Goal: Task Accomplishment & Management: Use online tool/utility

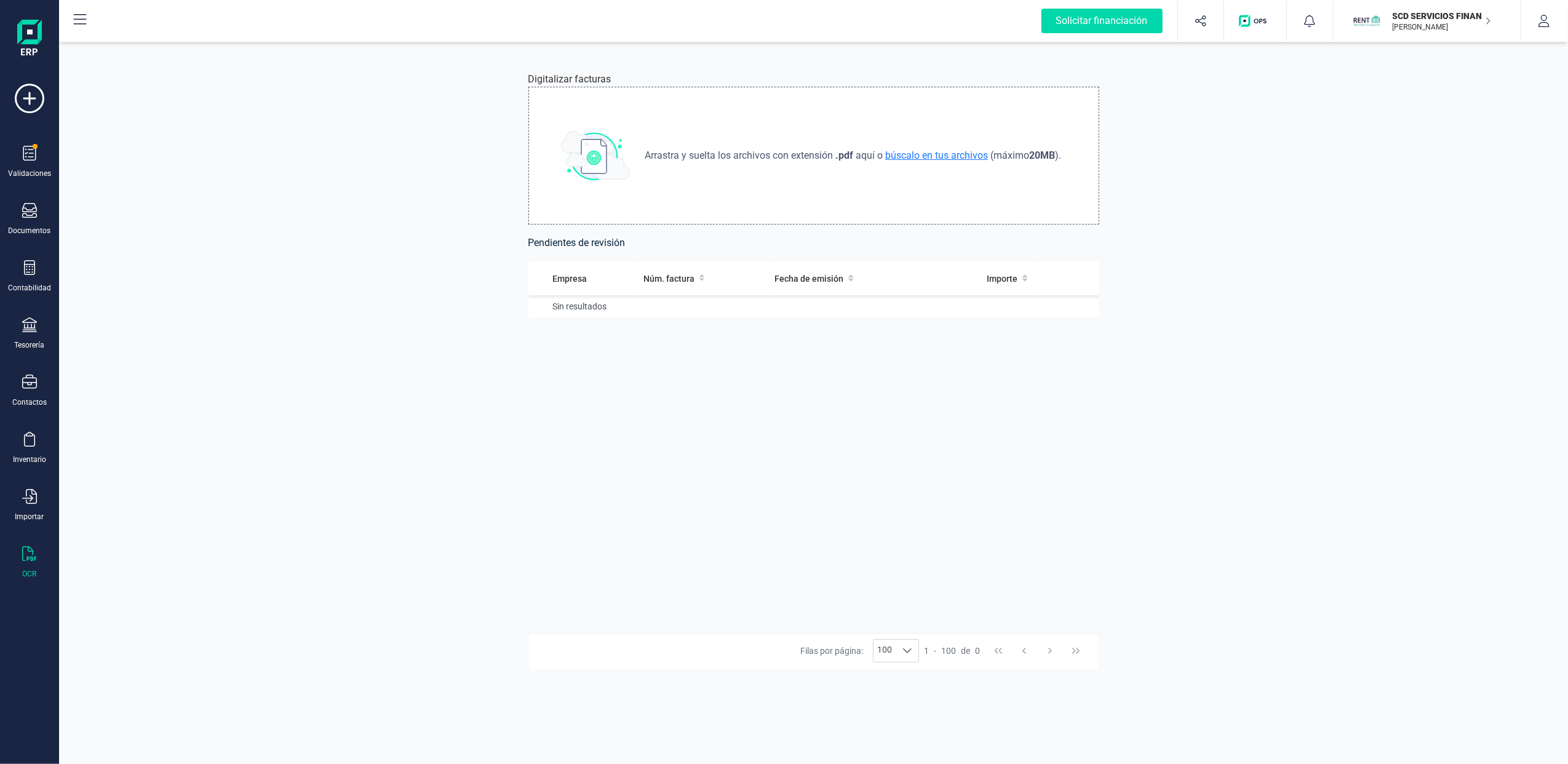
click at [889, 155] on span "búscalo en tus archivos" at bounding box center [936, 155] width 108 height 12
type input "C:\fakepath\2024-67(0)(1).pdf"
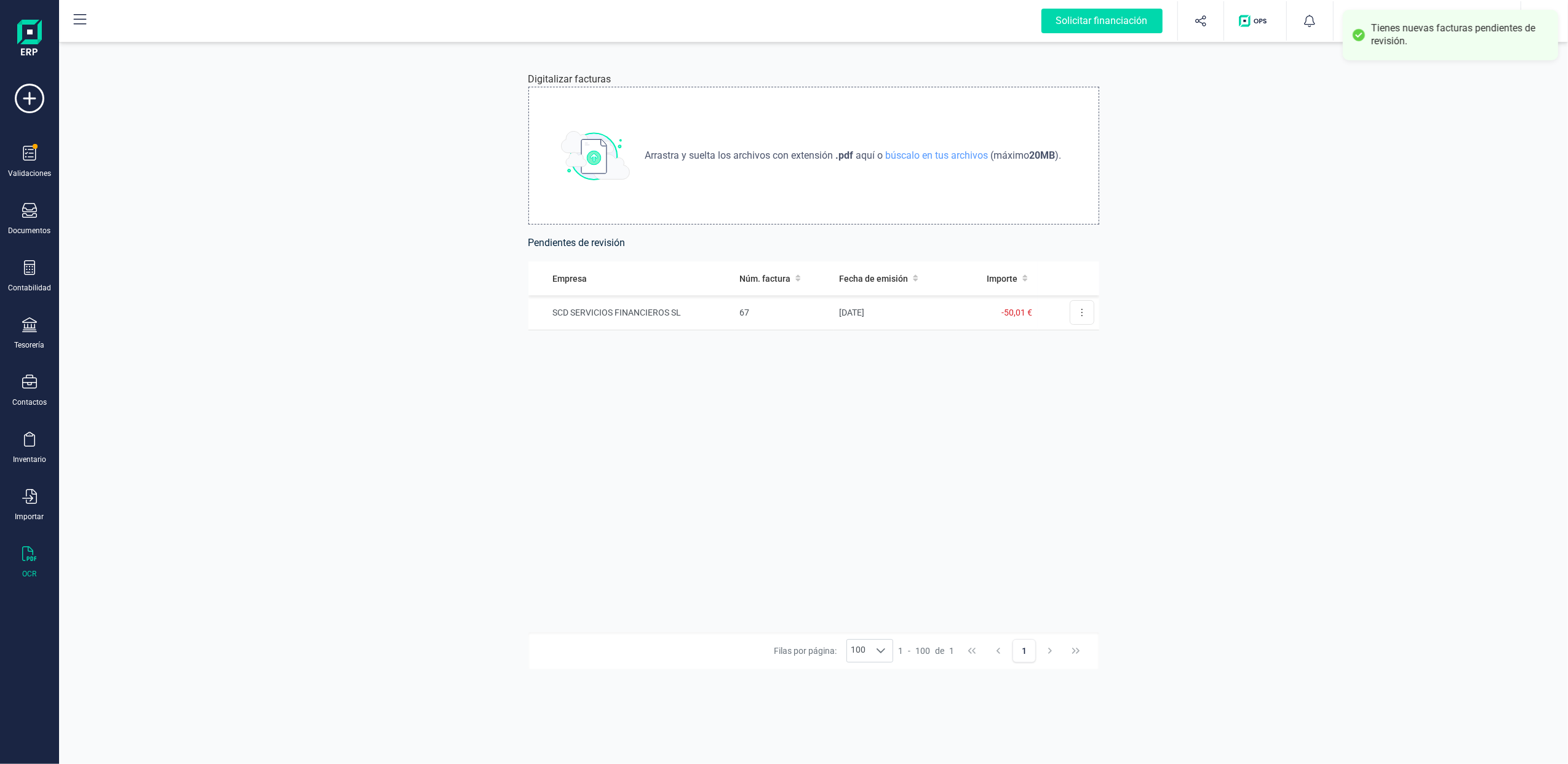
click at [946, 156] on span "búscalo en tus archivos" at bounding box center [936, 155] width 108 height 12
click at [1081, 311] on icon at bounding box center [1082, 313] width 3 height 10
click at [1051, 344] on span "Revisar factura" at bounding box center [1052, 343] width 59 height 13
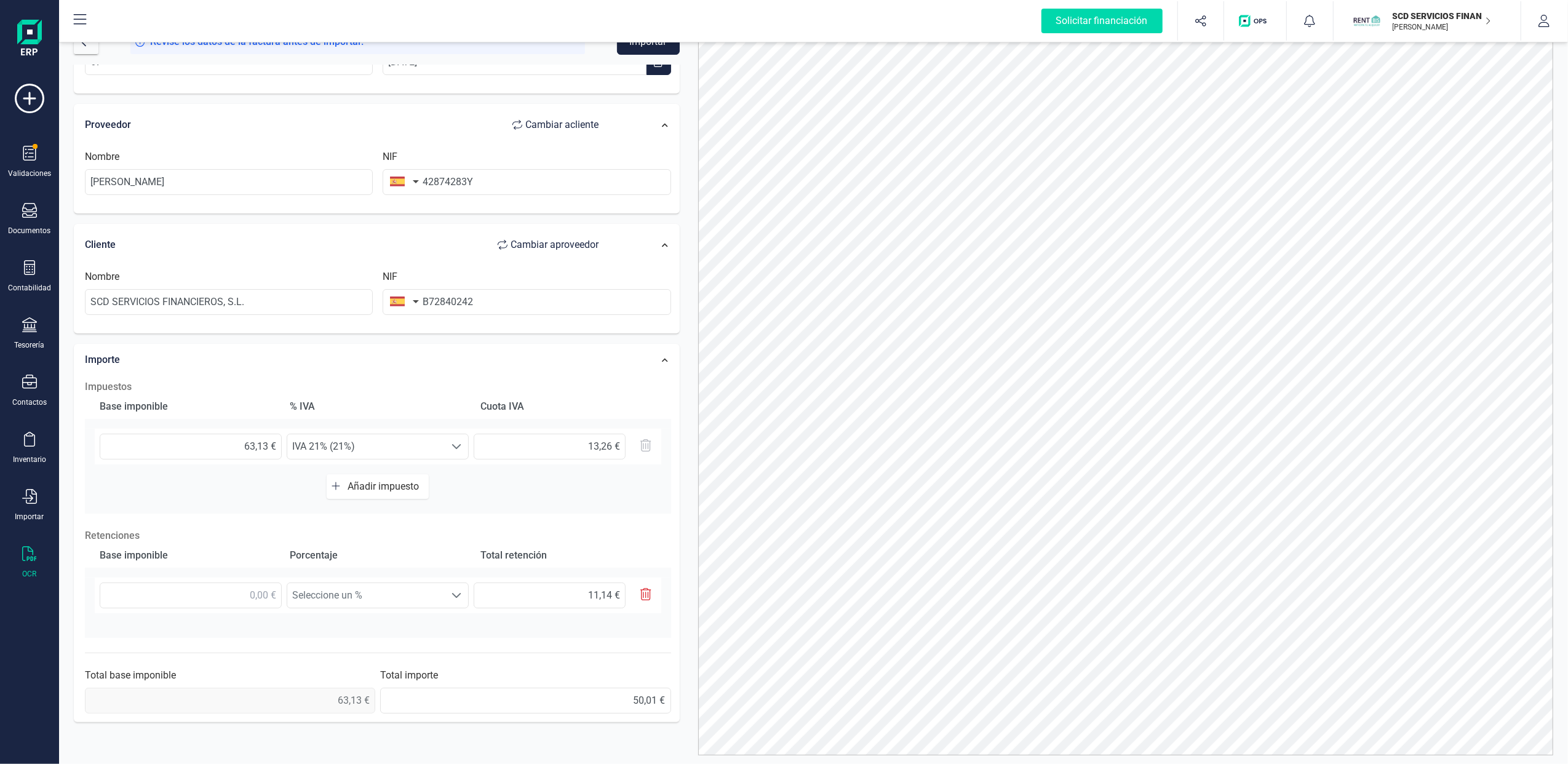
scroll to position [55, 0]
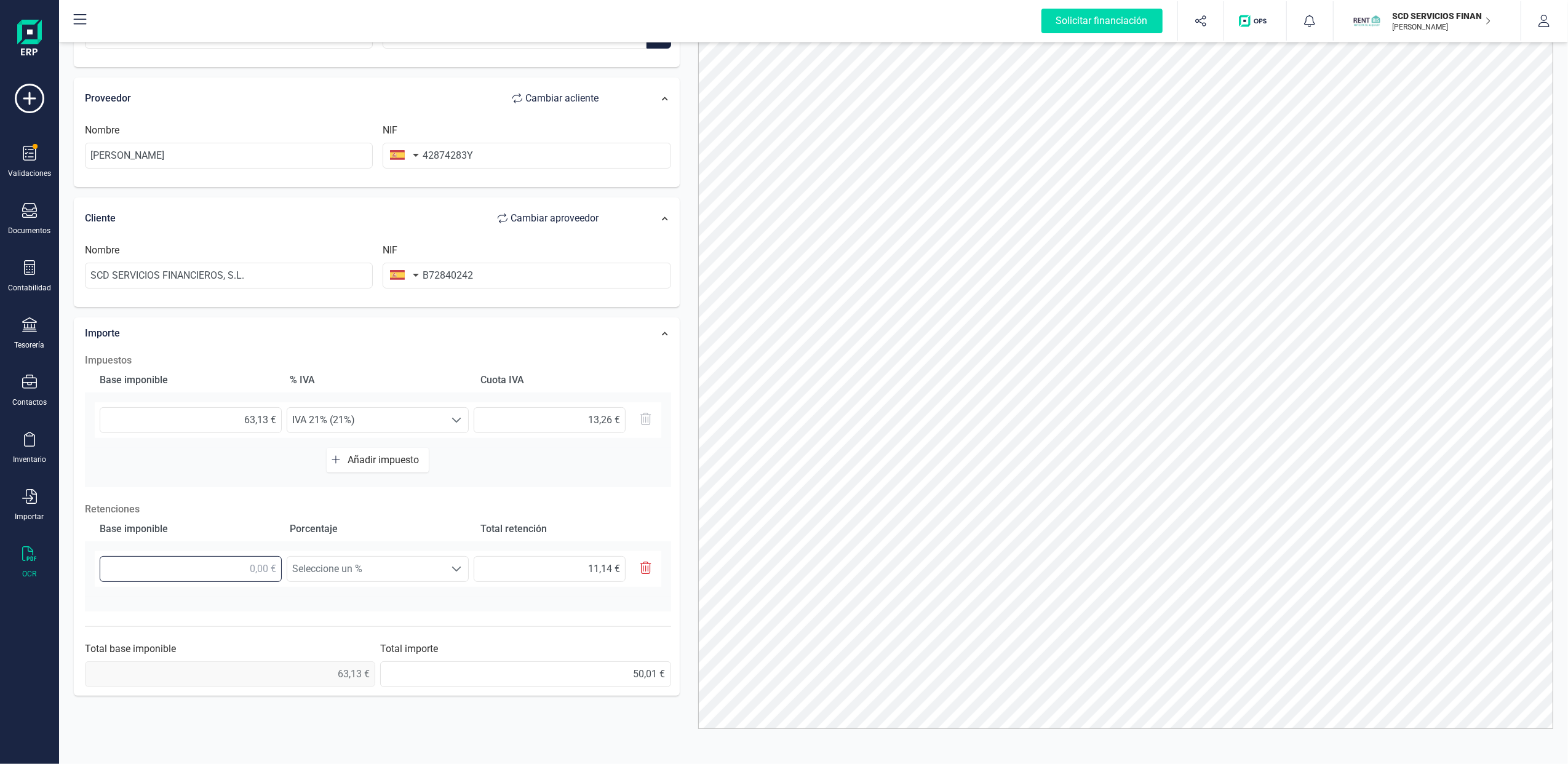
click at [240, 574] on input "text" at bounding box center [190, 569] width 182 height 26
drag, startPoint x: 506, startPoint y: 478, endPoint x: 489, endPoint y: 456, distance: 27.8
click at [506, 475] on div "Base imponible % IVA Cuota IVA 63,13 € Seleccione un % IVA 21% (21%) IVA 21% (2…" at bounding box center [378, 427] width 586 height 119
click at [458, 416] on span at bounding box center [457, 417] width 10 height 10
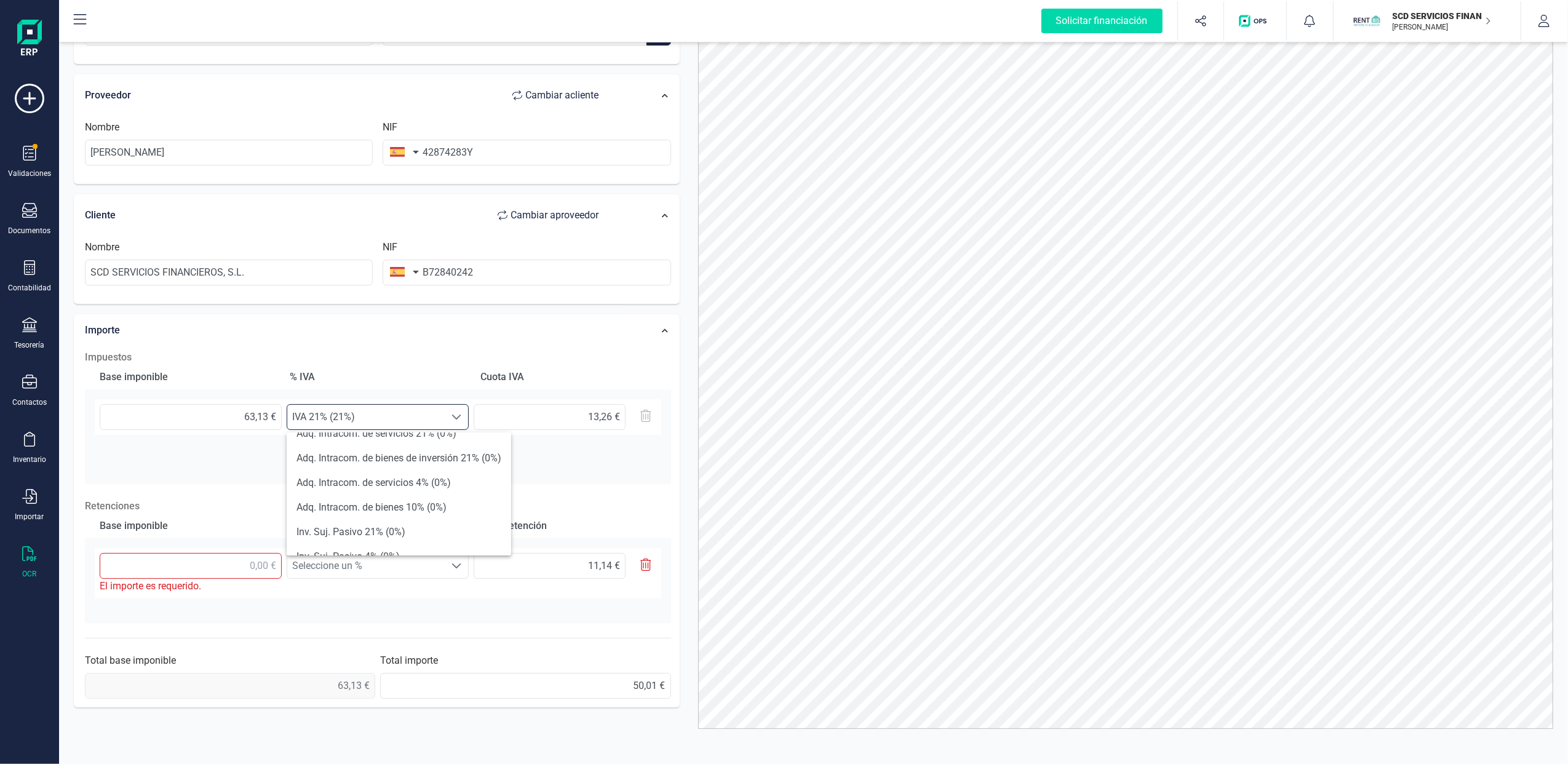
scroll to position [453, 0]
click at [380, 532] on li "IGIC Cero 0% (0%)" at bounding box center [399, 538] width 224 height 25
click at [241, 566] on input "text" at bounding box center [190, 565] width 182 height 26
type input "1,00 €"
type input "0,15 €"
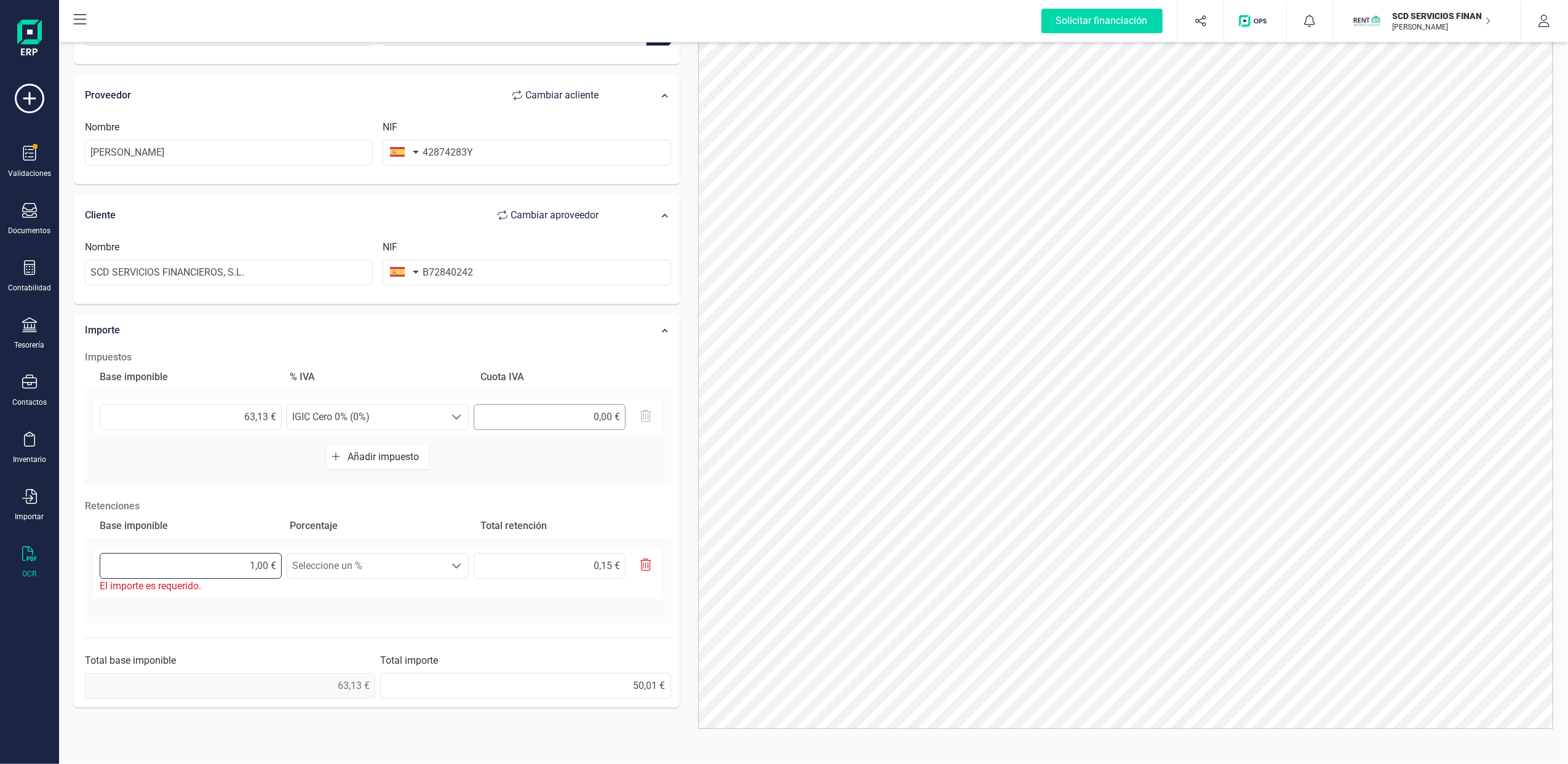
type input "13,00 €"
type input "1,95 €"
type input "131,00 €"
type input "19,65 €"
type input "1.312,00 €"
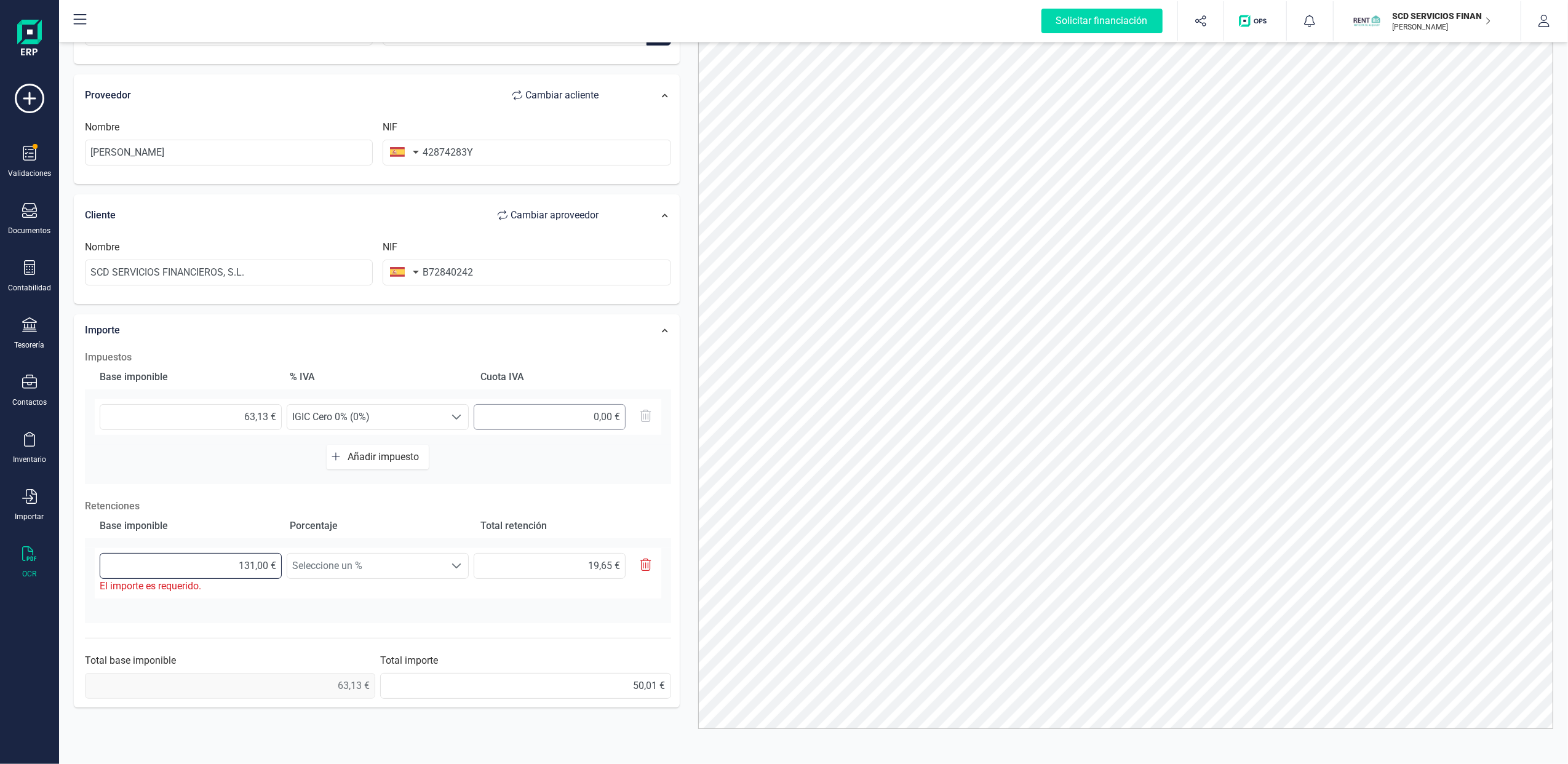
type input "196,80 €"
type input "131,00 €"
type input "19,65 €"
type input "13,00 €"
type input "1,95 €"
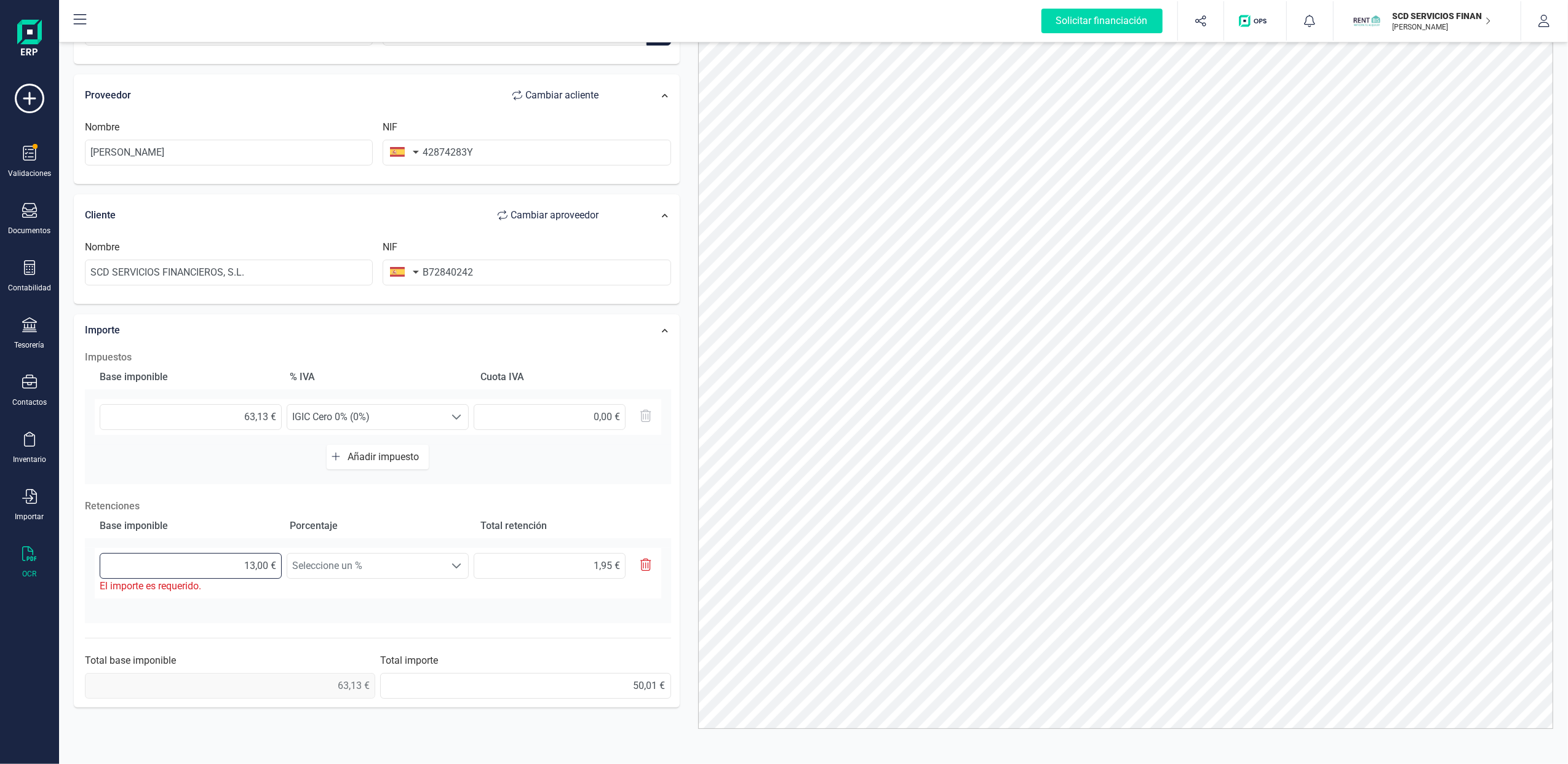
type input "1,00 €"
type input "0,15 €"
type input "13,00 €"
type input "1,95 €"
type input "131,00 €"
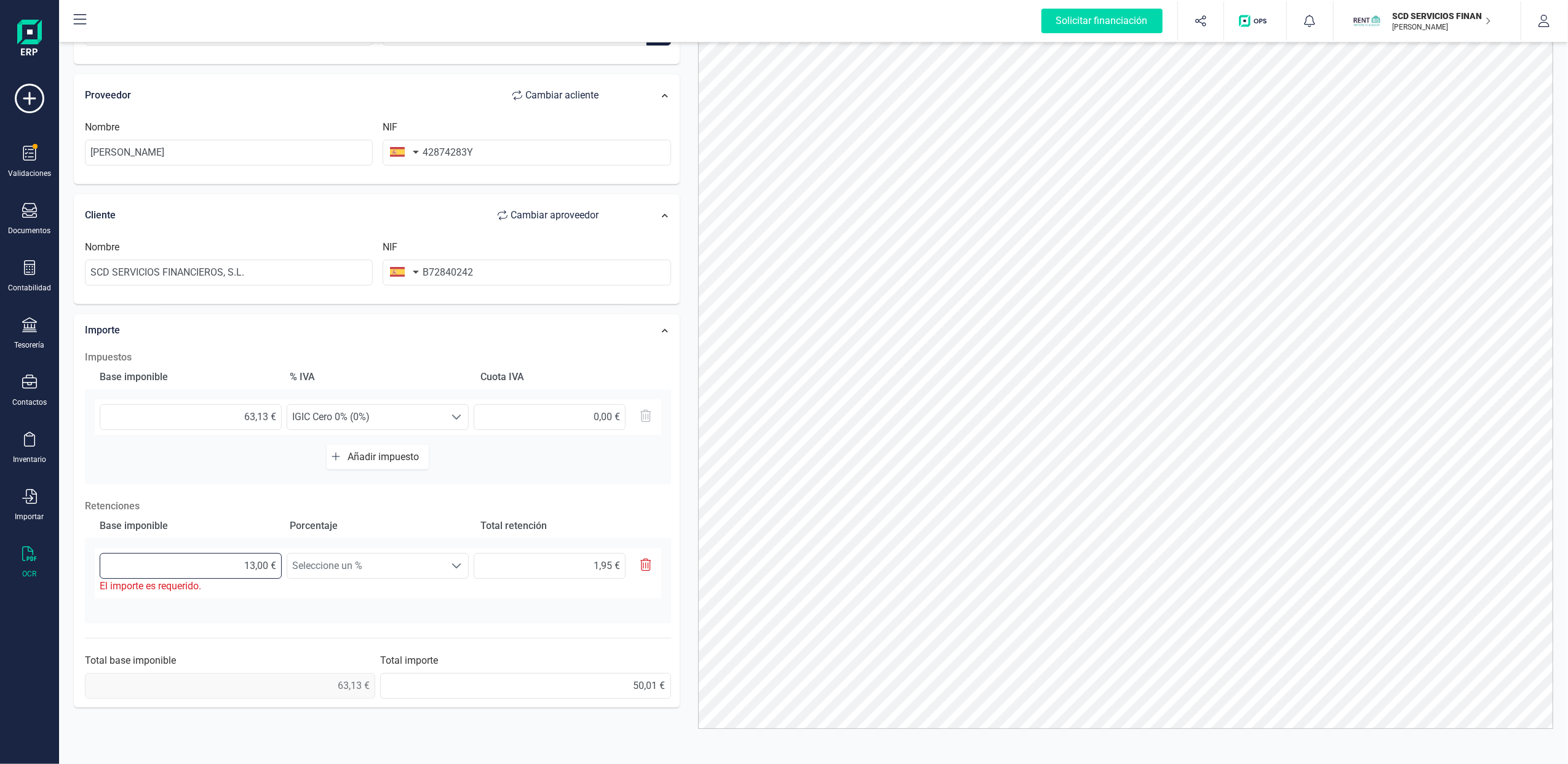
type input "19,65 €"
type input "1.312,00 €"
type input "196,80 €"
type input "131,00 €"
type input "19,65 €"
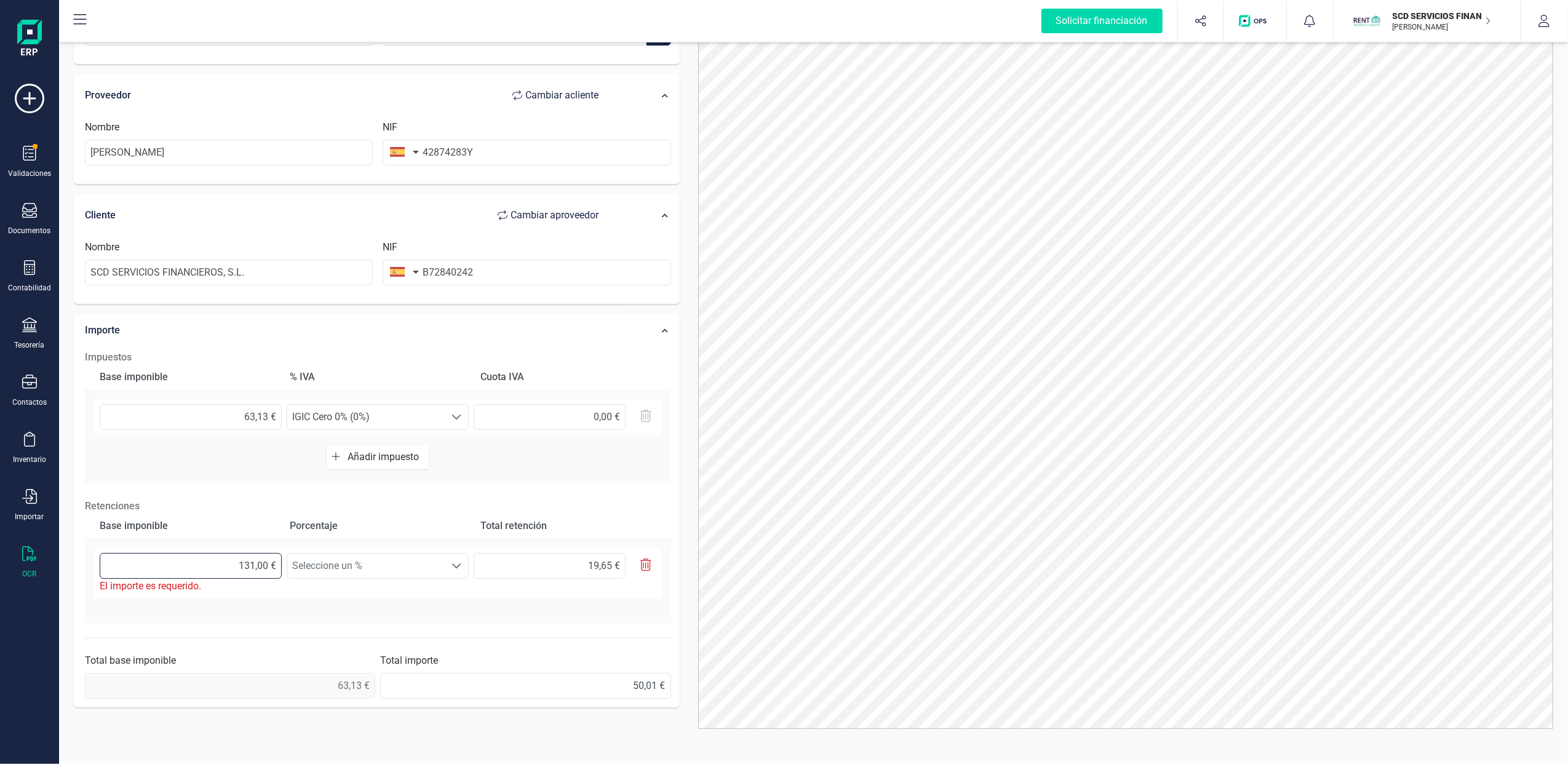
type input "13,00 €"
type input "1,95 €"
type input "1,00 €"
type input "0,15 €"
type input "13,00 €"
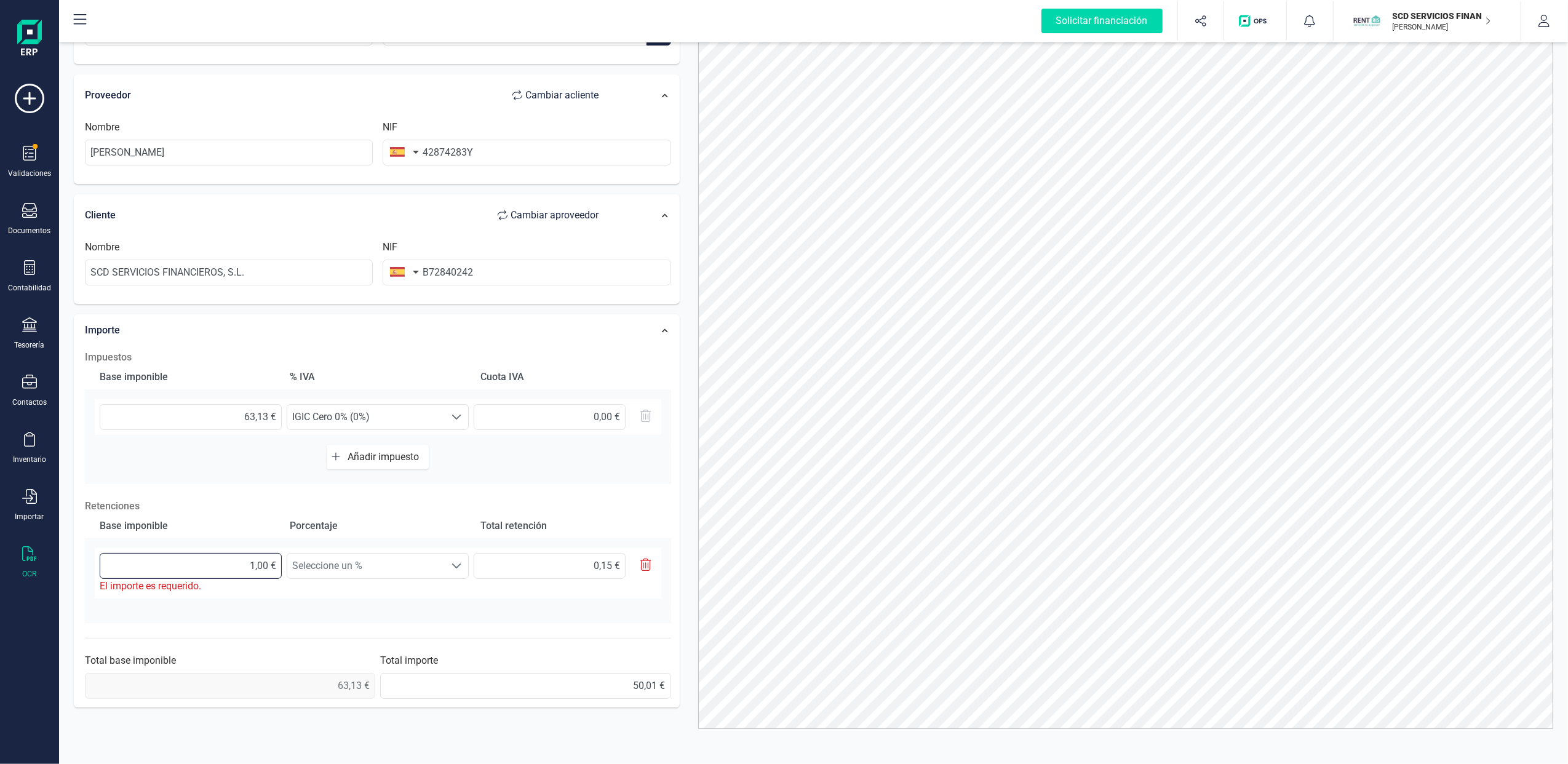
type input "1,95 €"
type input "13,10 €"
type input "1,97 €"
type input "13,12 €"
click at [446, 571] on div at bounding box center [456, 565] width 23 height 25
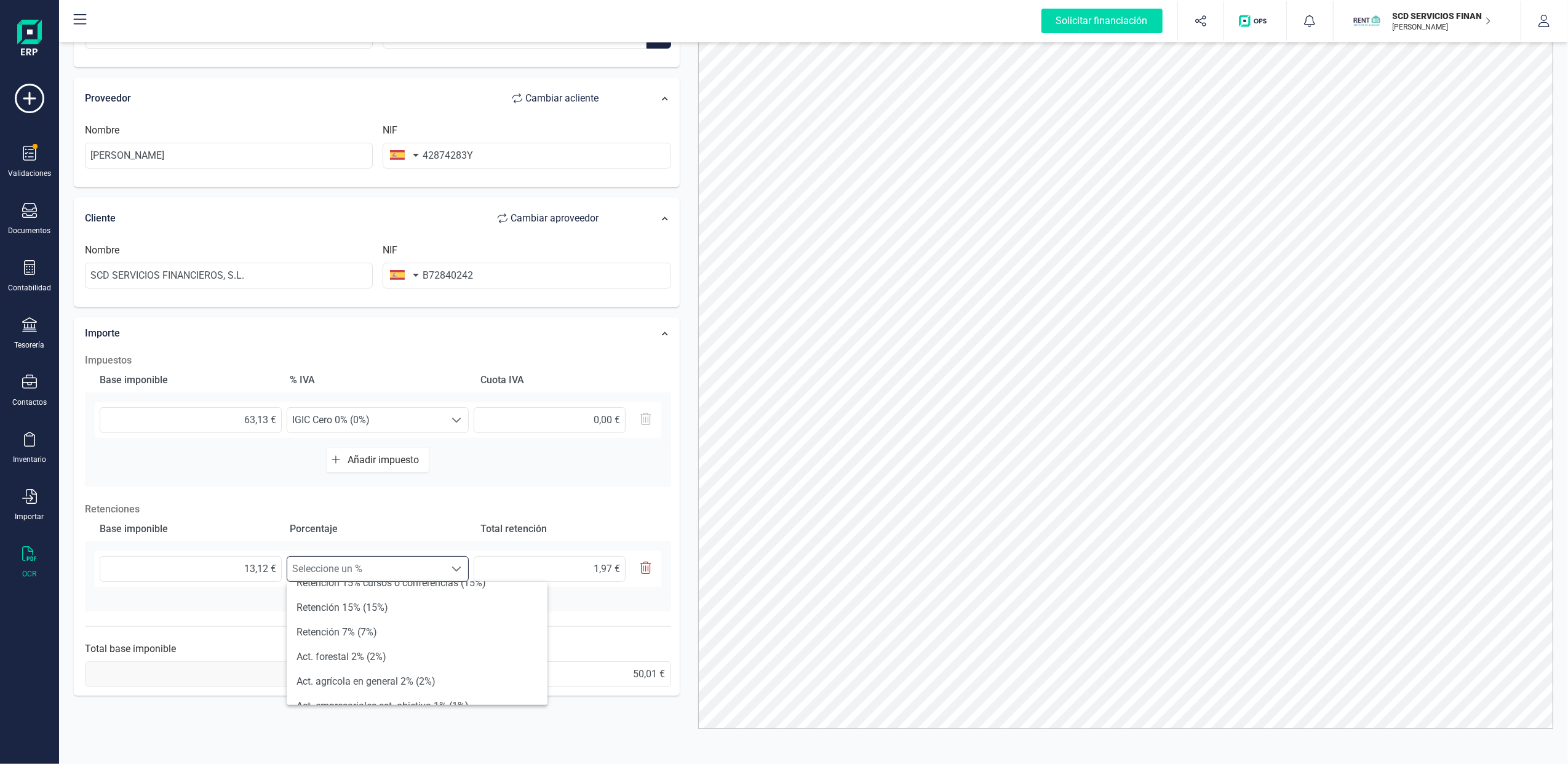
scroll to position [207, 0]
click at [626, 626] on hr at bounding box center [378, 626] width 586 height 1
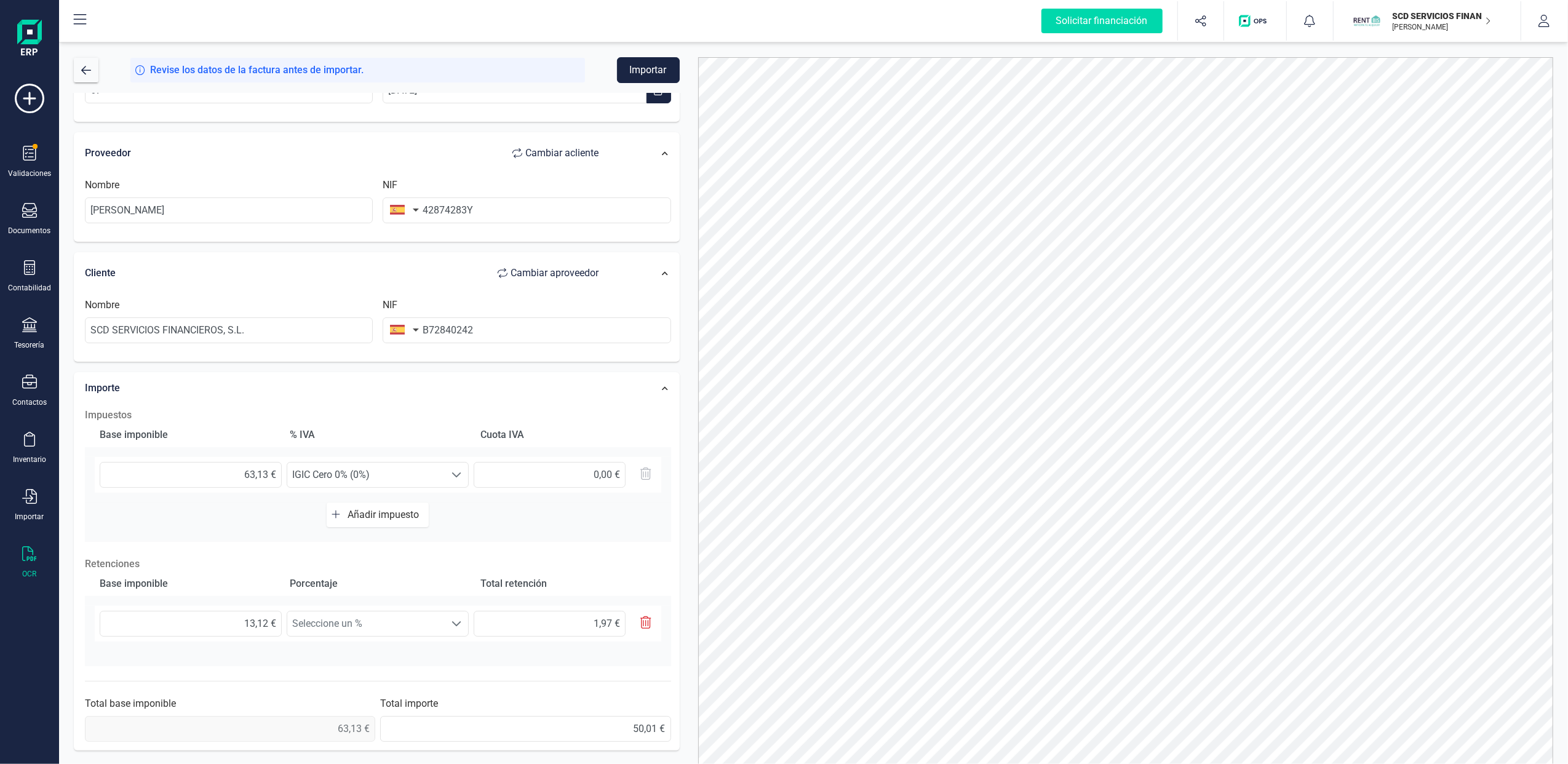
scroll to position [55, 0]
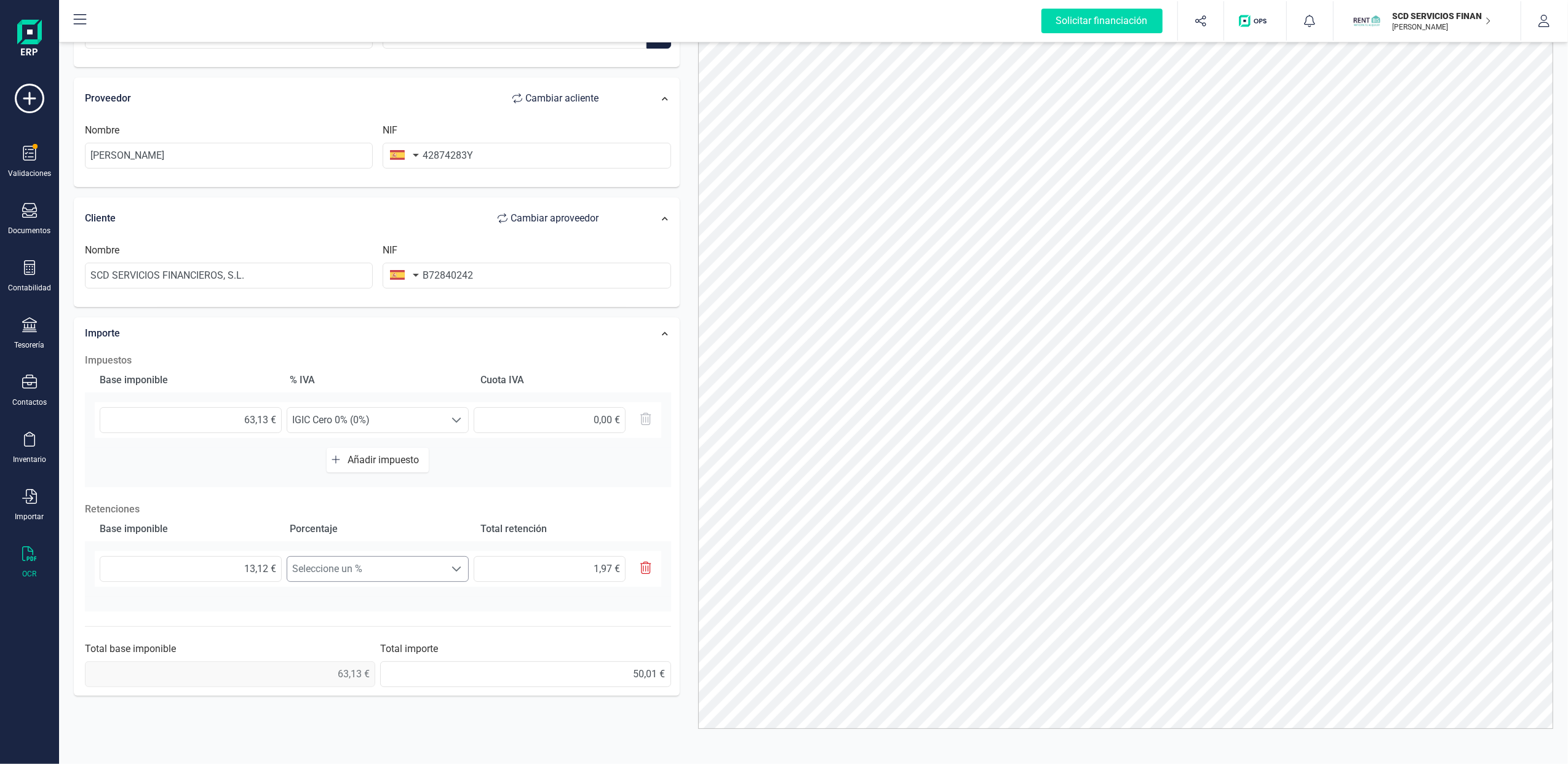
click at [419, 573] on span "Seleccione un %" at bounding box center [366, 569] width 158 height 25
click at [596, 508] on p "Retenciones" at bounding box center [378, 509] width 586 height 14
click at [460, 565] on span at bounding box center [457, 569] width 10 height 10
drag, startPoint x: 231, startPoint y: 564, endPoint x: 282, endPoint y: 570, distance: 51.4
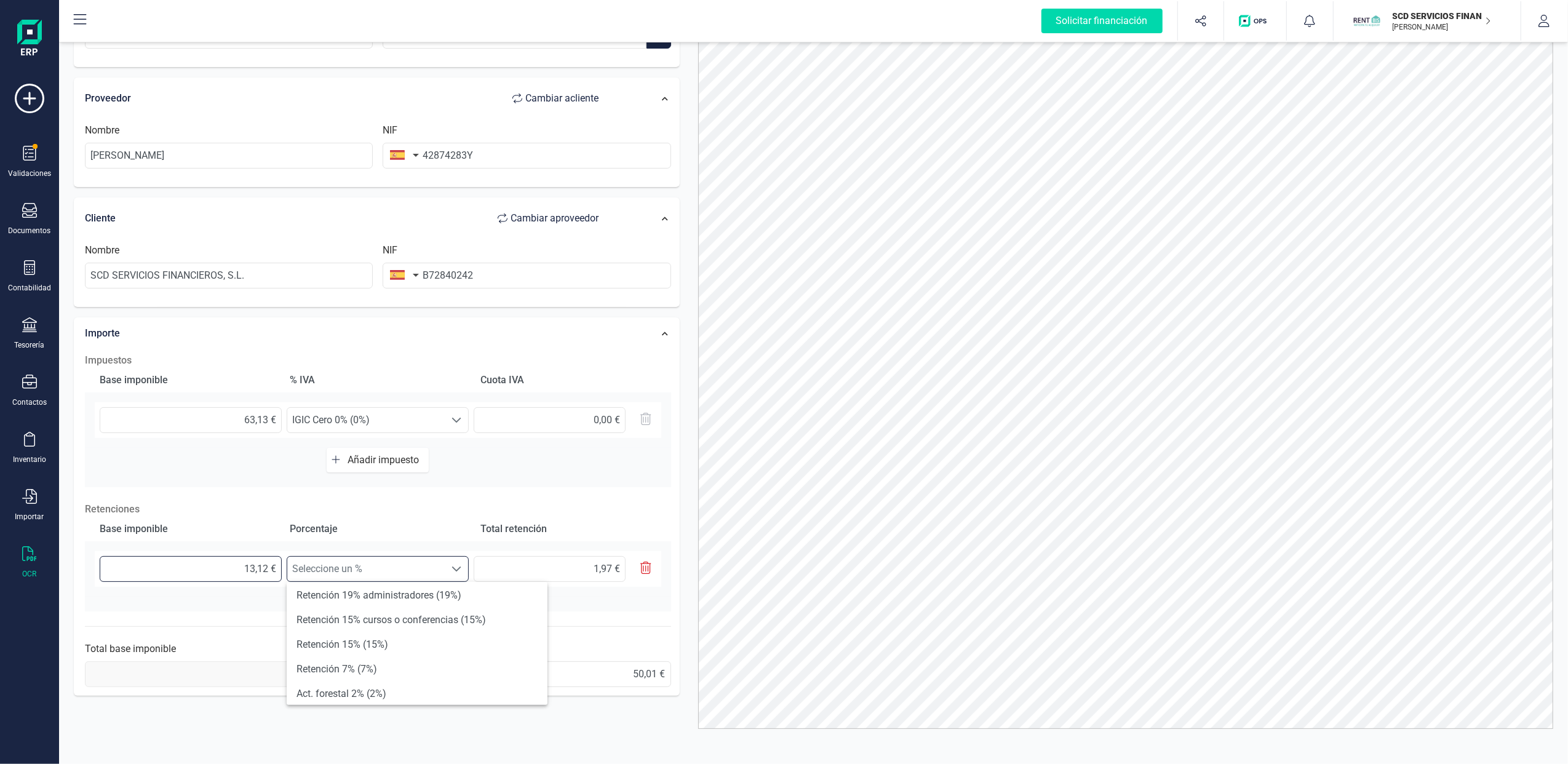
click at [282, 570] on div "13,12 € Seleccione un % Seleccione un % 1,97 €" at bounding box center [378, 569] width 567 height 36
drag, startPoint x: 456, startPoint y: 568, endPoint x: 454, endPoint y: 581, distance: 13.2
click at [456, 569] on span at bounding box center [457, 569] width 10 height 10
click at [388, 651] on li "Retención 15% (15%)" at bounding box center [417, 647] width 261 height 25
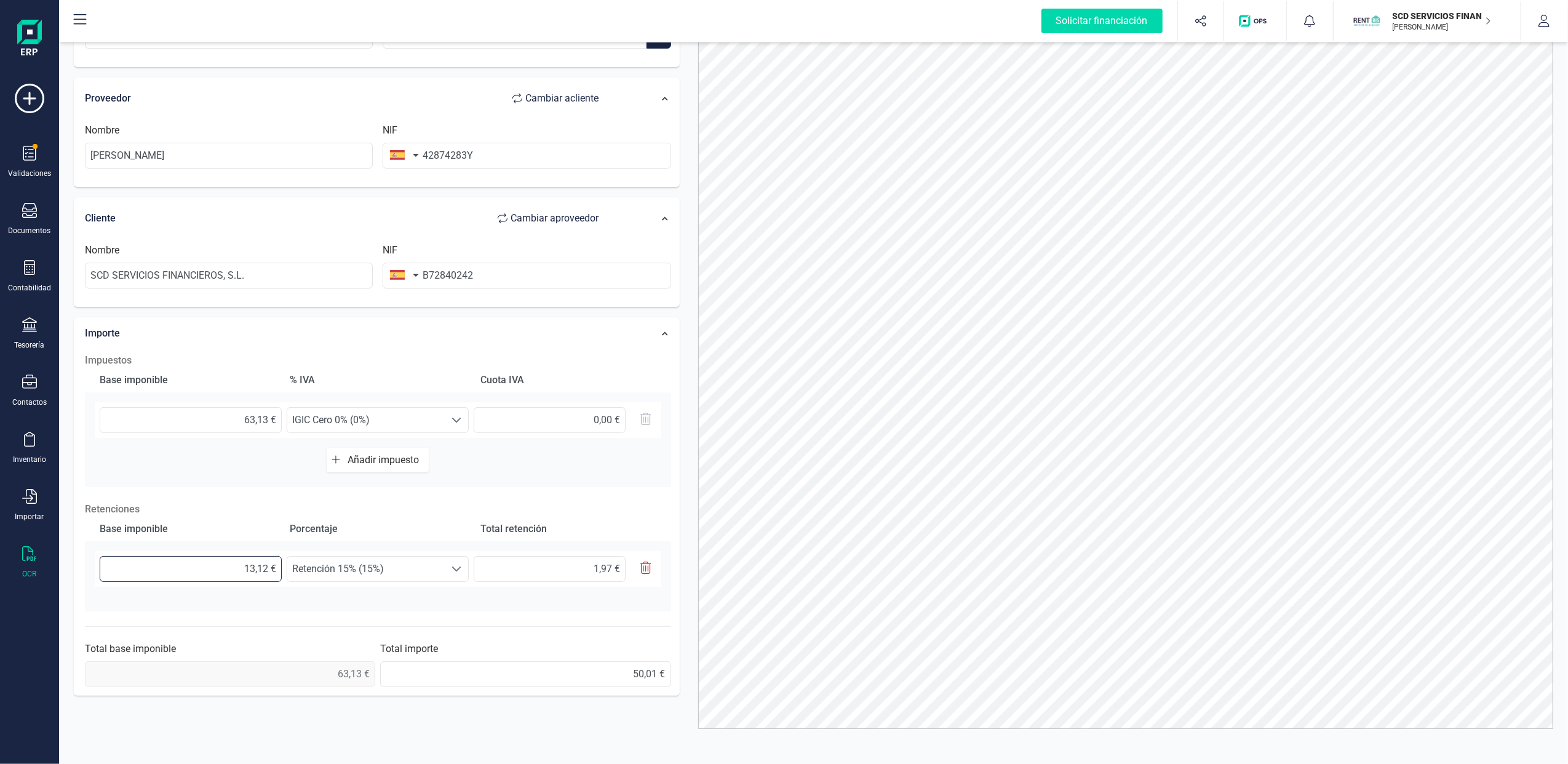
drag, startPoint x: 235, startPoint y: 568, endPoint x: 264, endPoint y: 572, distance: 29.3
click at [264, 572] on input "13,12 €" at bounding box center [190, 569] width 182 height 26
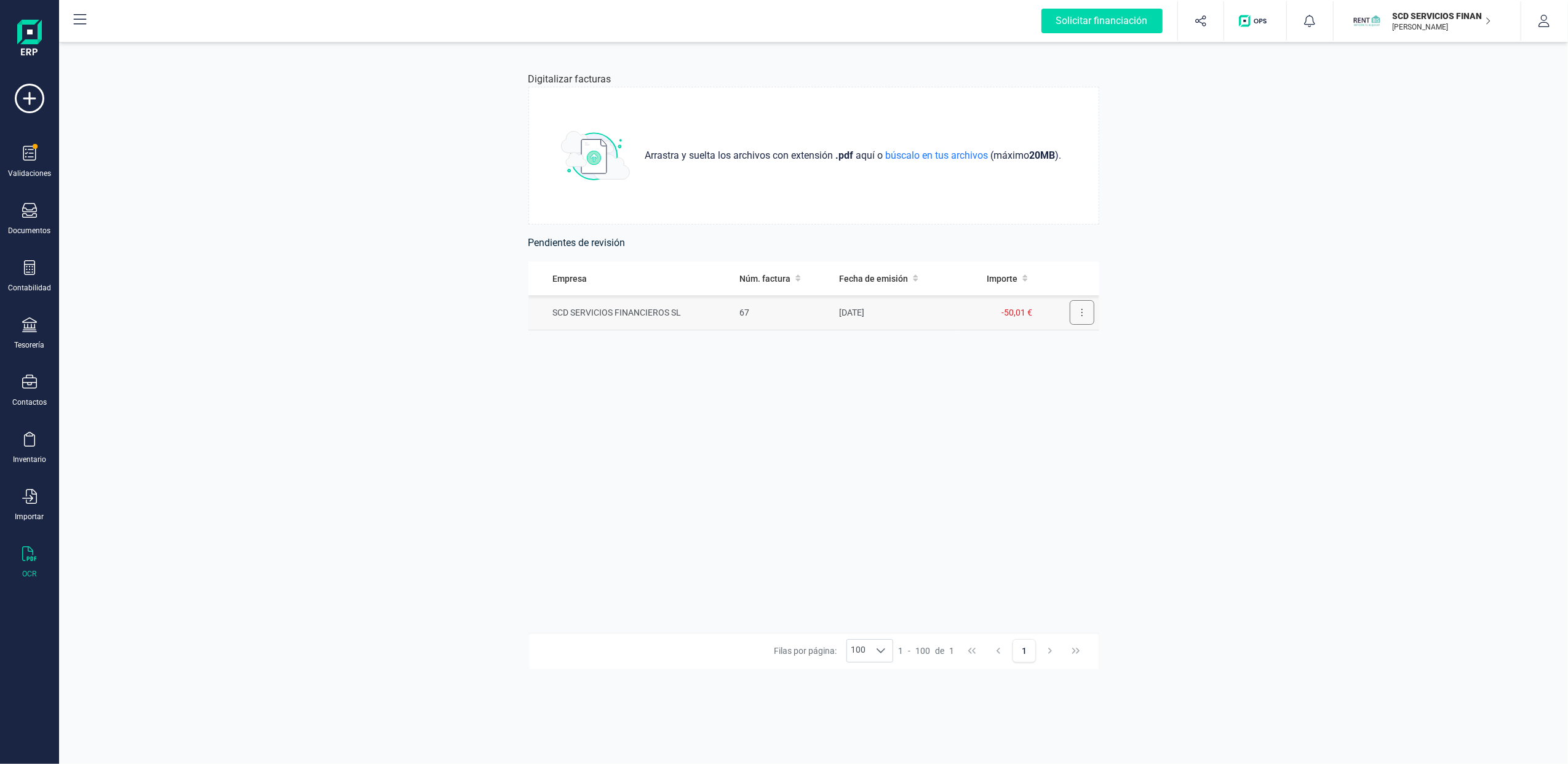
click at [1084, 311] on button at bounding box center [1082, 312] width 25 height 25
click at [1053, 369] on span "Eliminar factura" at bounding box center [1053, 368] width 61 height 13
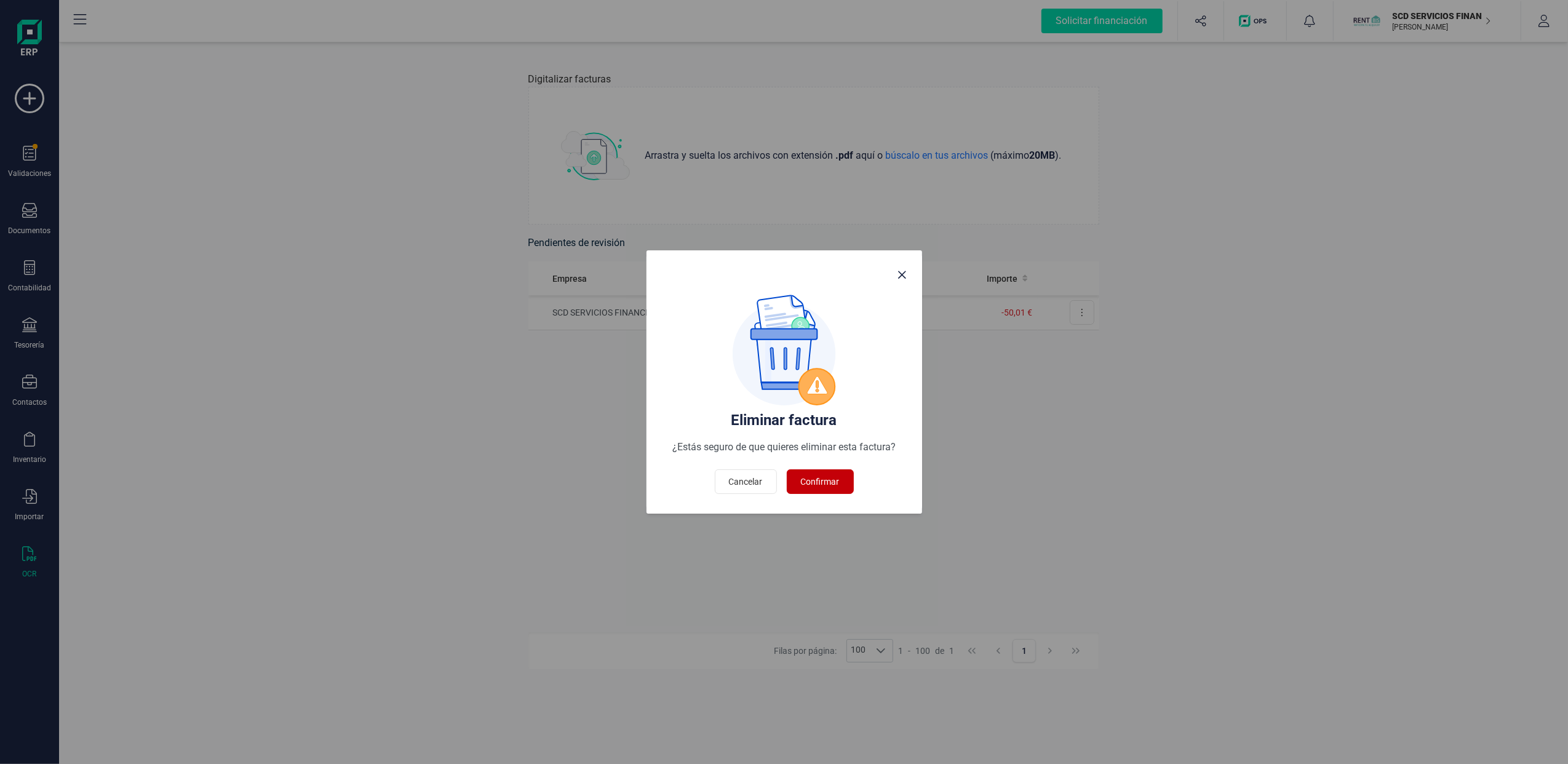
click at [820, 490] on button "Confirmar" at bounding box center [820, 481] width 67 height 25
